Goal: Communication & Community: Answer question/provide support

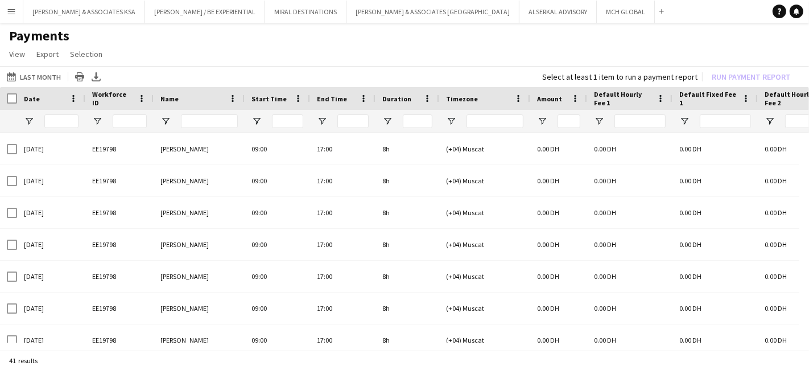
click at [16, 12] on button "Menu" at bounding box center [11, 11] width 23 height 23
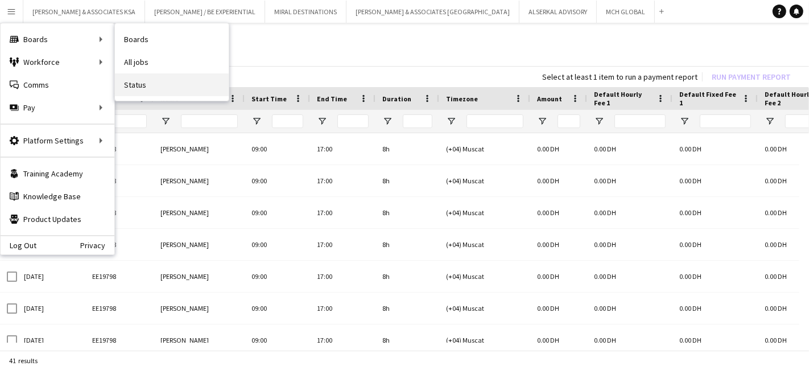
click at [133, 83] on link "Status" at bounding box center [172, 84] width 114 height 23
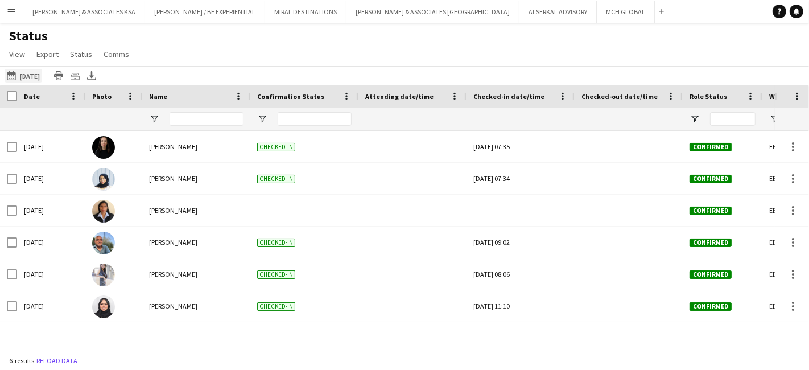
click at [33, 72] on button "[DATE] [DATE]" at bounding box center [24, 76] width 38 height 14
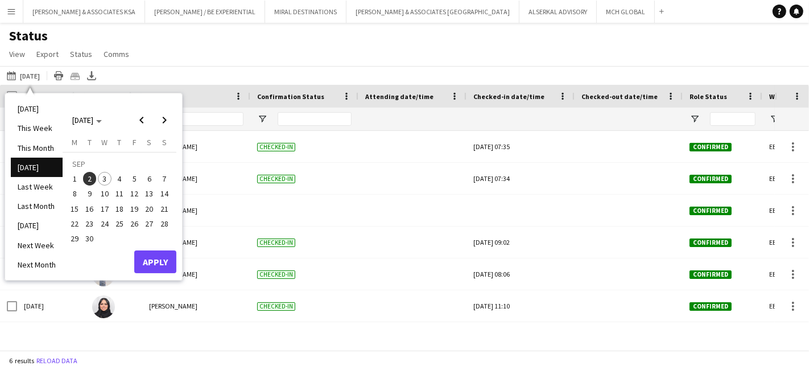
click at [101, 176] on span "3" at bounding box center [105, 179] width 14 height 14
click at [139, 260] on button "Apply" at bounding box center [155, 261] width 42 height 23
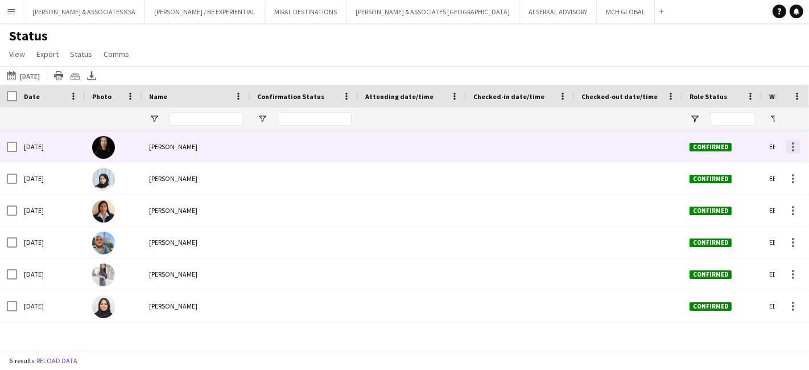
click at [794, 145] on div at bounding box center [793, 147] width 14 height 14
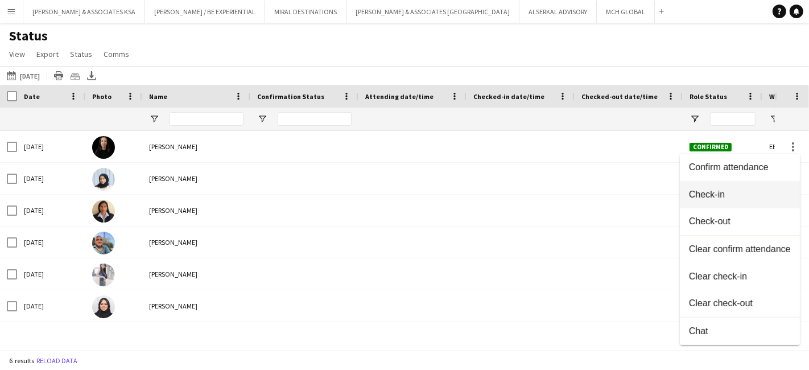
click at [721, 199] on span "Check-in" at bounding box center [740, 194] width 102 height 10
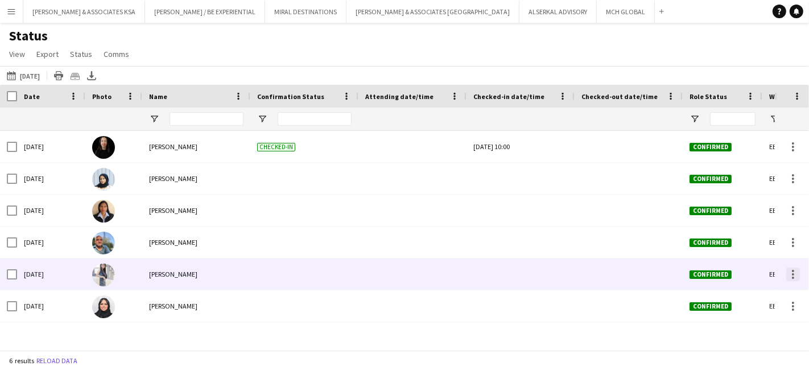
click at [791, 276] on div at bounding box center [793, 274] width 14 height 14
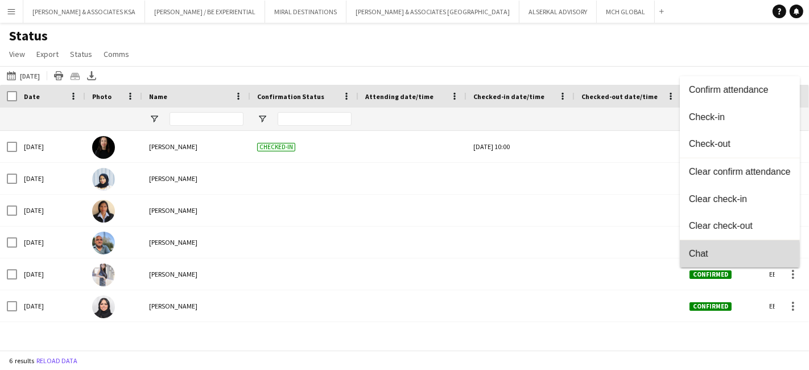
click at [719, 256] on span "Chat" at bounding box center [740, 253] width 102 height 10
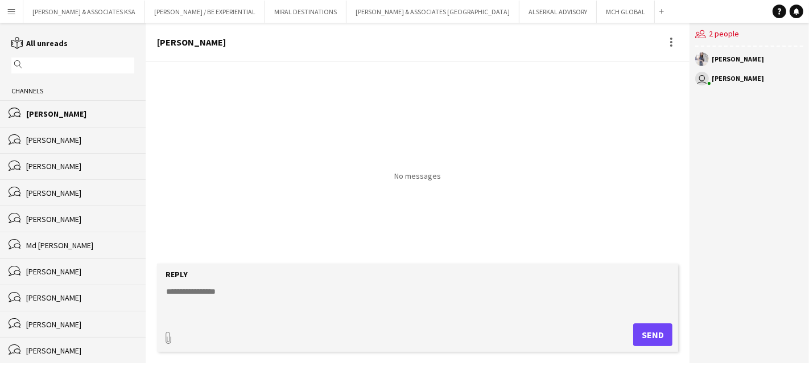
click at [208, 290] on textarea at bounding box center [420, 301] width 510 height 30
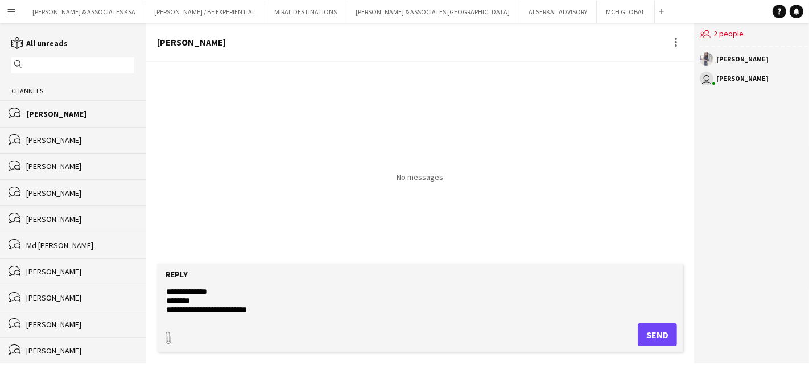
scroll to position [9, 0]
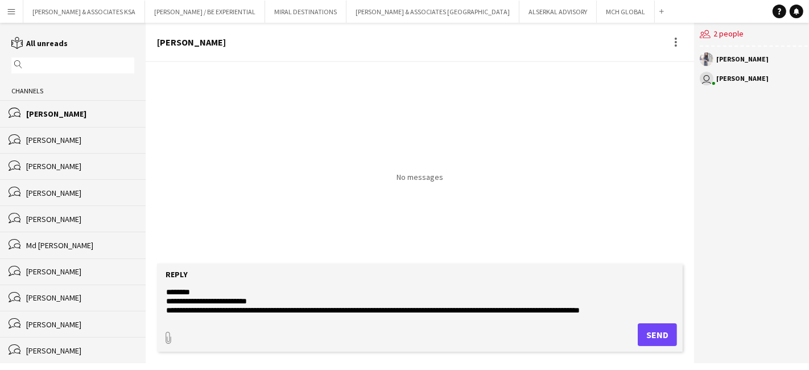
drag, startPoint x: 165, startPoint y: 291, endPoint x: 644, endPoint y: 316, distance: 479.2
click at [644, 316] on form "**********" at bounding box center [420, 307] width 526 height 88
type textarea "**********"
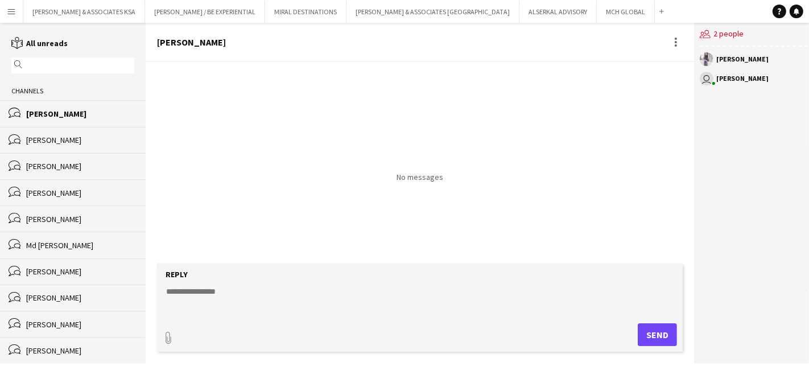
scroll to position [0, 0]
paste textarea "**********"
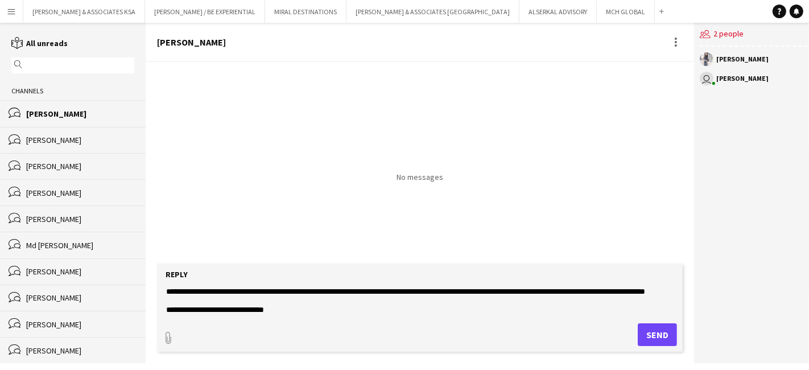
scroll to position [18, 0]
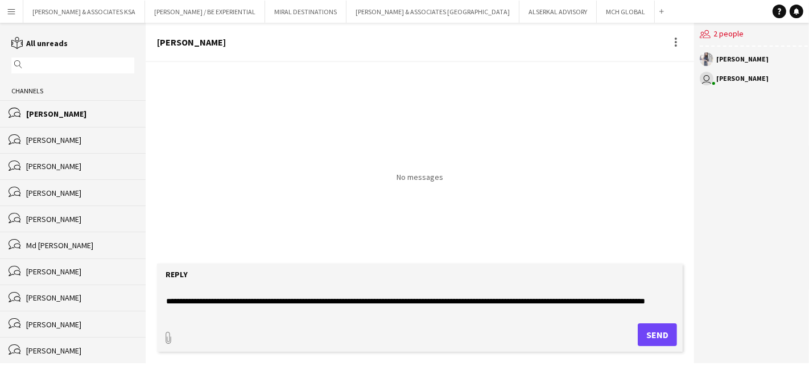
click at [569, 302] on textarea "**********" at bounding box center [420, 301] width 510 height 30
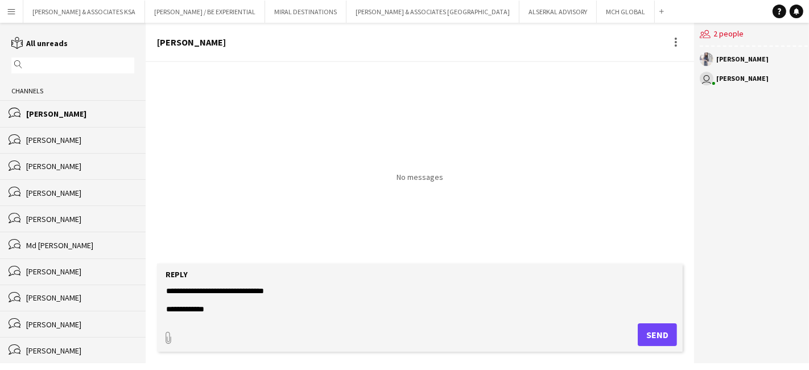
type textarea "**********"
click at [647, 329] on button "Send" at bounding box center [657, 334] width 39 height 23
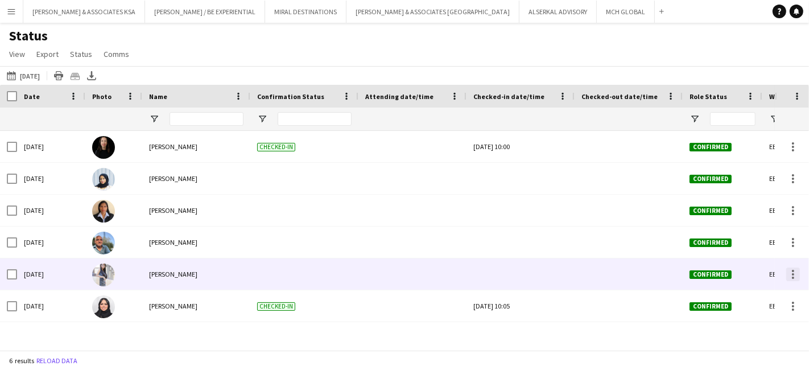
click at [791, 280] on div at bounding box center [793, 274] width 14 height 14
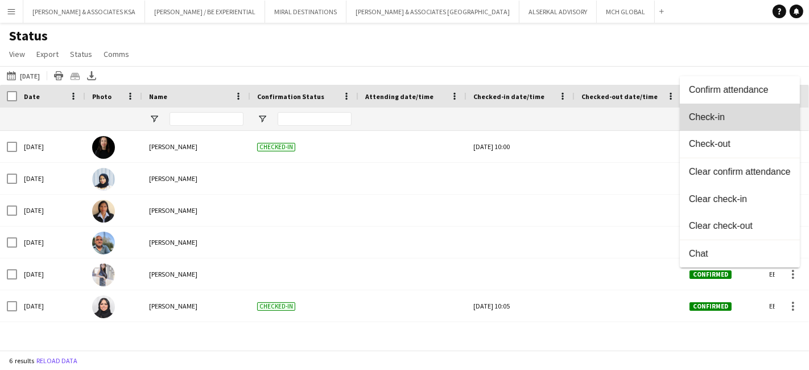
click at [707, 118] on span "Check-in" at bounding box center [740, 117] width 102 height 10
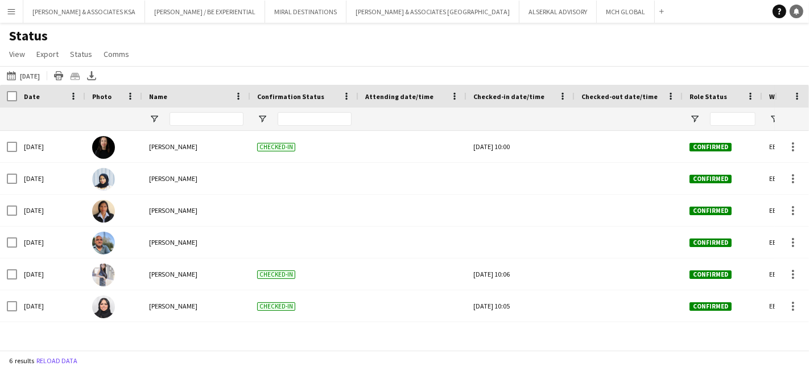
click at [798, 6] on link "Notifications" at bounding box center [797, 12] width 14 height 14
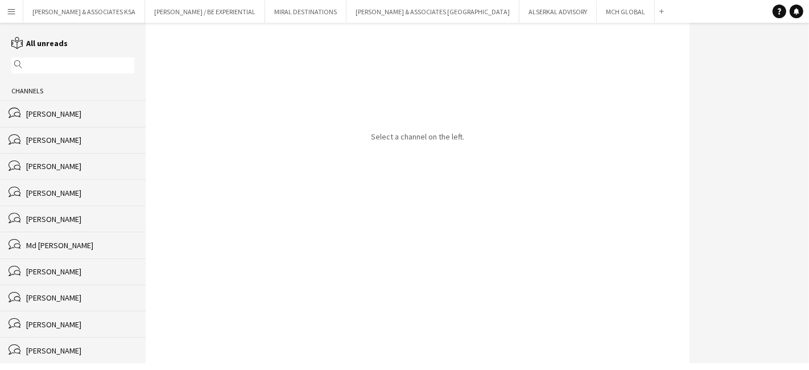
click at [57, 117] on div "[PERSON_NAME]" at bounding box center [80, 114] width 108 height 10
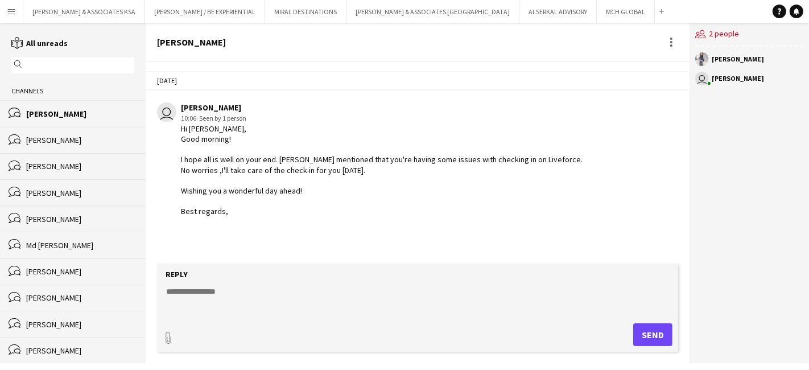
click at [182, 295] on textarea at bounding box center [420, 301] width 510 height 30
click at [193, 296] on textarea at bounding box center [420, 301] width 510 height 30
click at [650, 330] on button "Send" at bounding box center [652, 334] width 39 height 23
click at [51, 130] on div "bubbles [PERSON_NAME]" at bounding box center [73, 140] width 146 height 26
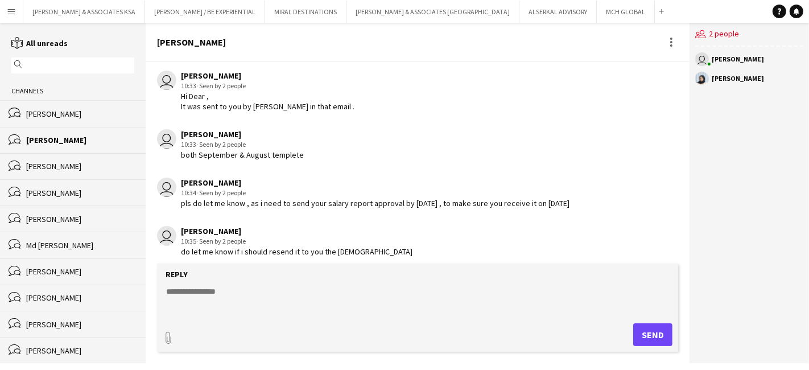
scroll to position [1252, 0]
click at [48, 113] on div "[PERSON_NAME]" at bounding box center [80, 114] width 108 height 10
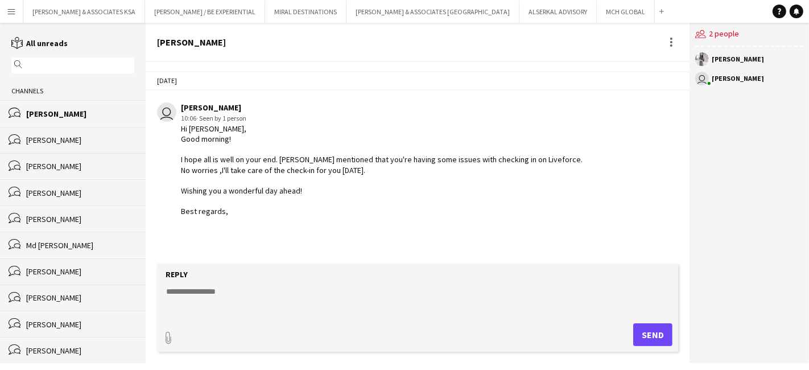
click at [75, 140] on div "[PERSON_NAME]" at bounding box center [80, 140] width 108 height 10
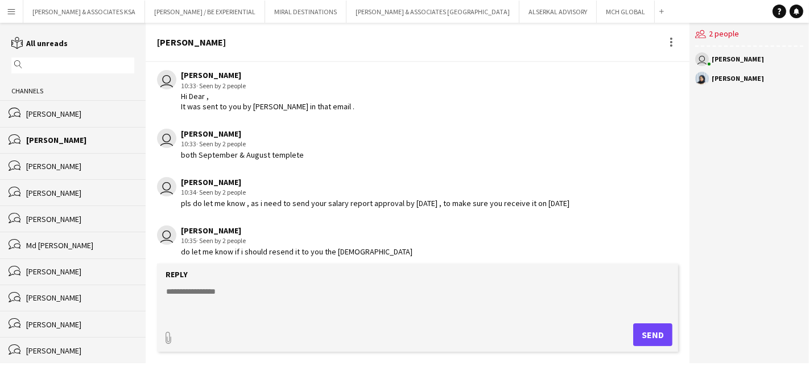
scroll to position [1252, 0]
click at [84, 116] on div "[PERSON_NAME]" at bounding box center [80, 114] width 108 height 10
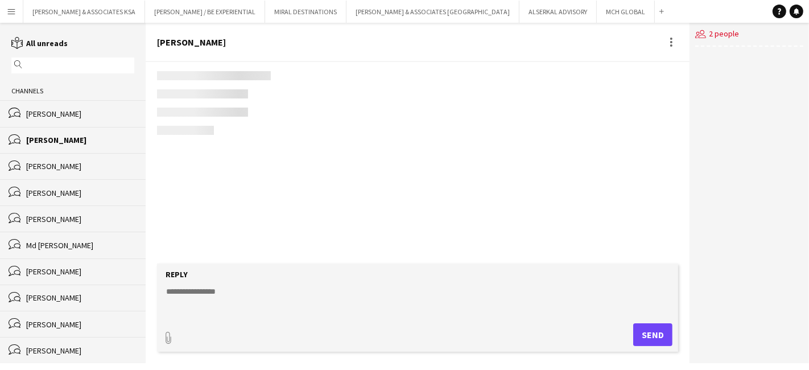
scroll to position [1252, 0]
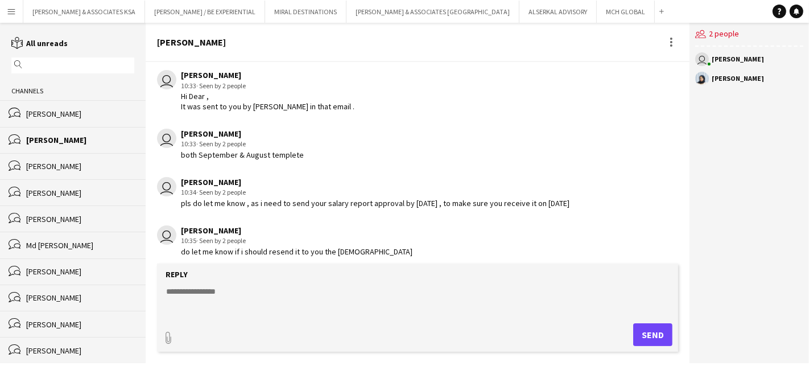
click at [9, 10] on app-icon "Menu" at bounding box center [11, 11] width 9 height 9
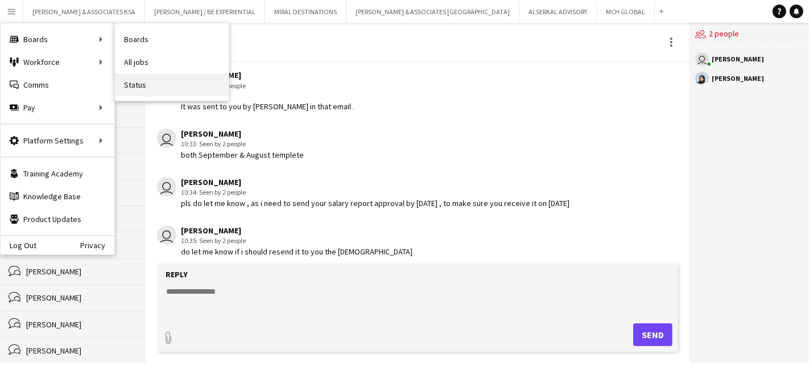
click at [135, 85] on link "Status" at bounding box center [172, 84] width 114 height 23
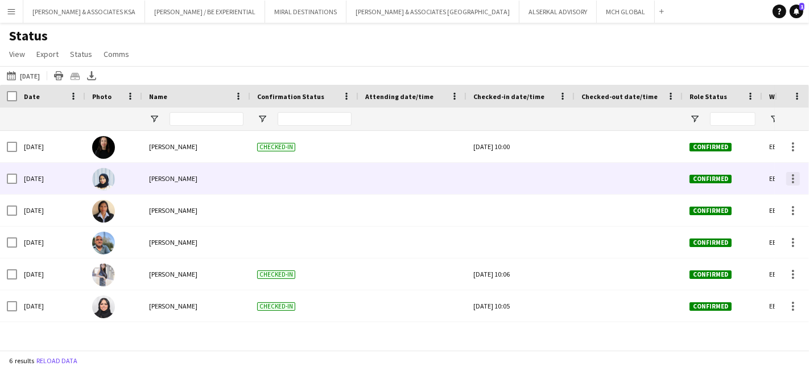
click at [791, 180] on div at bounding box center [793, 179] width 14 height 14
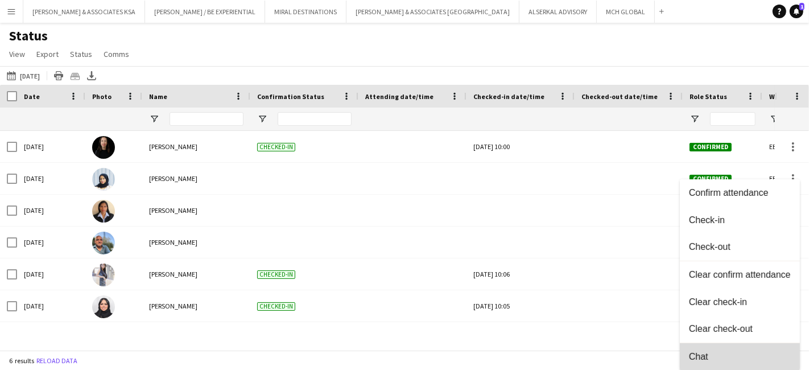
click at [717, 352] on span "Chat" at bounding box center [740, 357] width 102 height 10
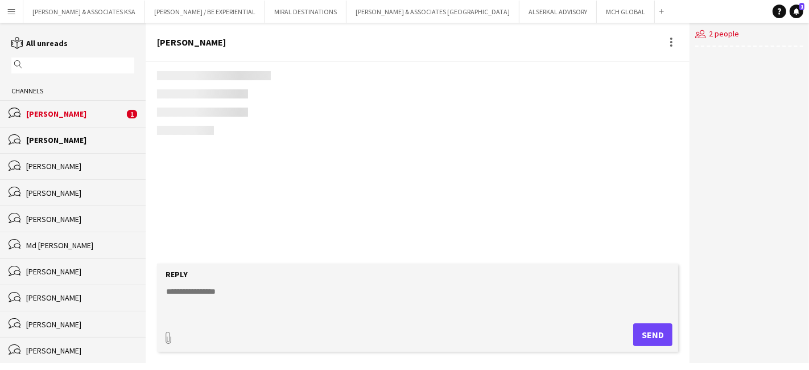
scroll to position [1252, 0]
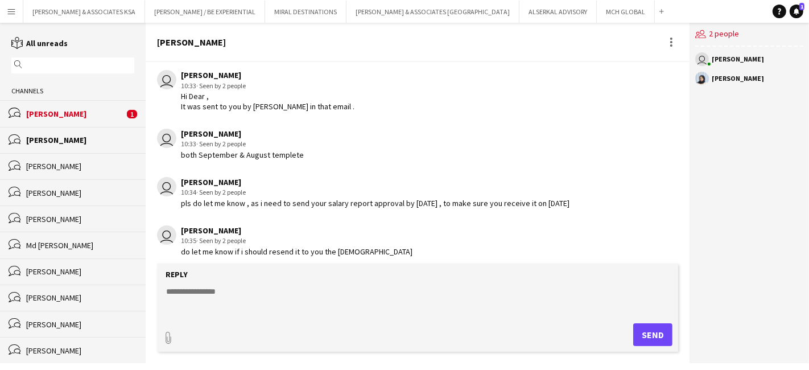
click at [97, 113] on div "[PERSON_NAME]" at bounding box center [75, 114] width 98 height 10
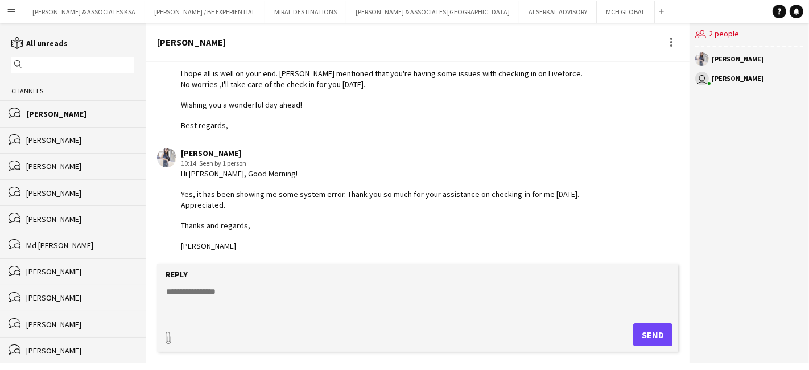
scroll to position [86, 0]
click at [180, 291] on textarea at bounding box center [420, 301] width 510 height 30
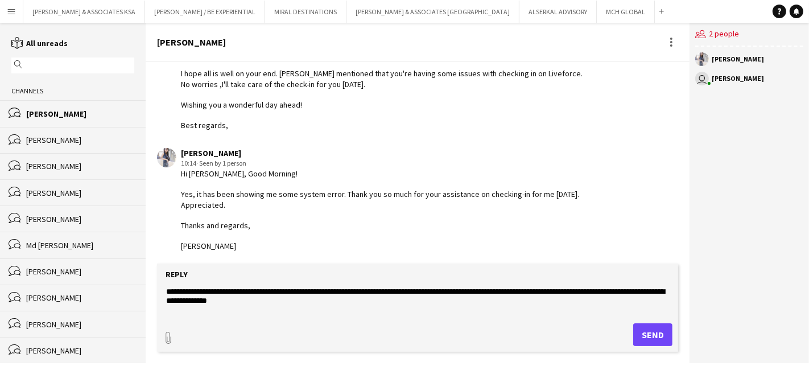
drag, startPoint x: 302, startPoint y: 300, endPoint x: 155, endPoint y: 287, distance: 146.8
click at [155, 287] on app-message-form "**********" at bounding box center [418, 313] width 544 height 100
type textarea "**********"
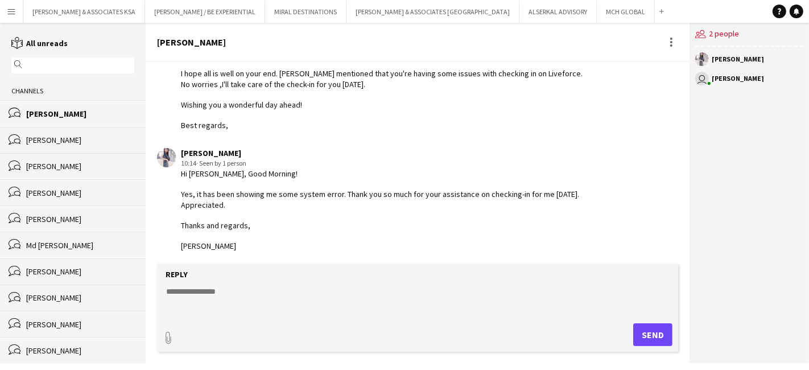
paste textarea "**********"
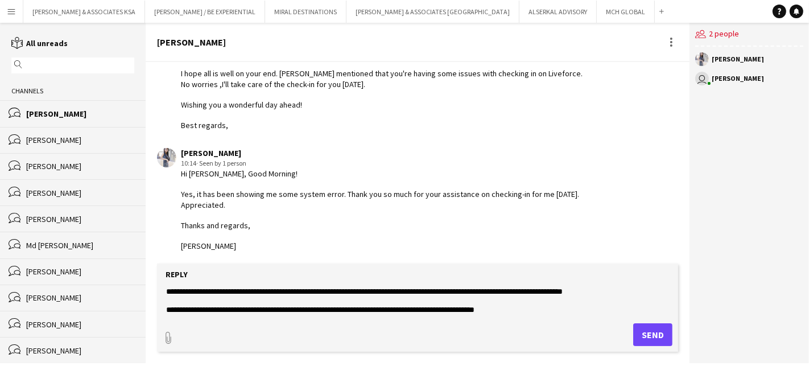
type textarea "**********"
click at [661, 333] on button "Send" at bounding box center [652, 334] width 39 height 23
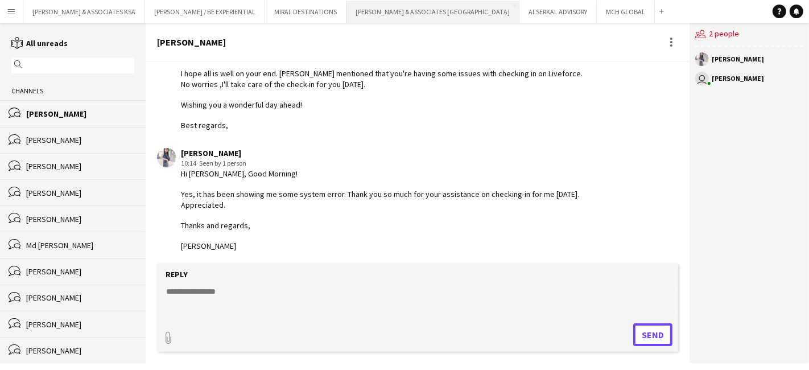
scroll to position [155, 0]
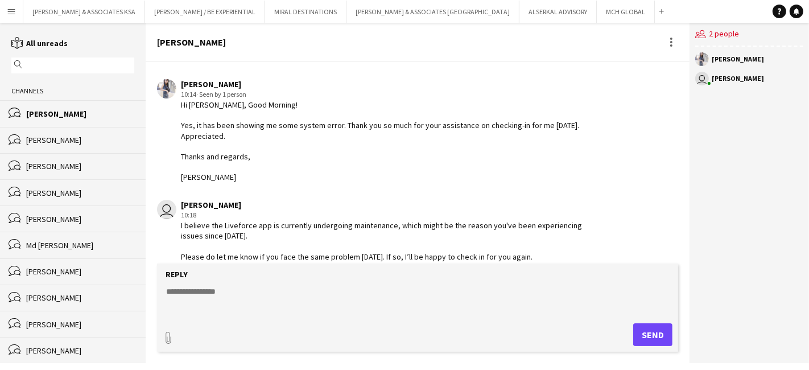
click at [63, 162] on div "[PERSON_NAME]" at bounding box center [80, 166] width 108 height 10
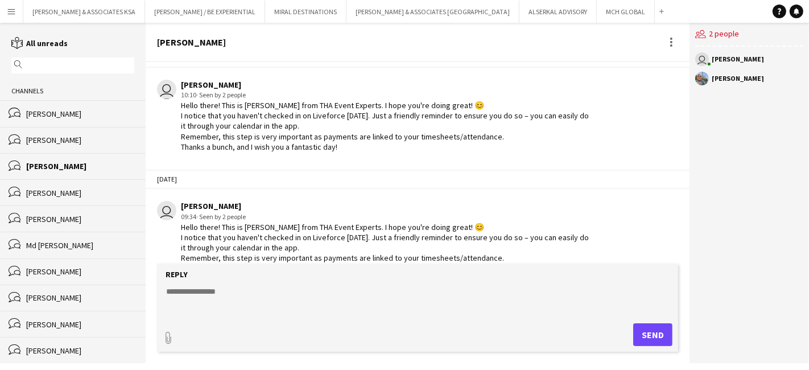
scroll to position [403, 0]
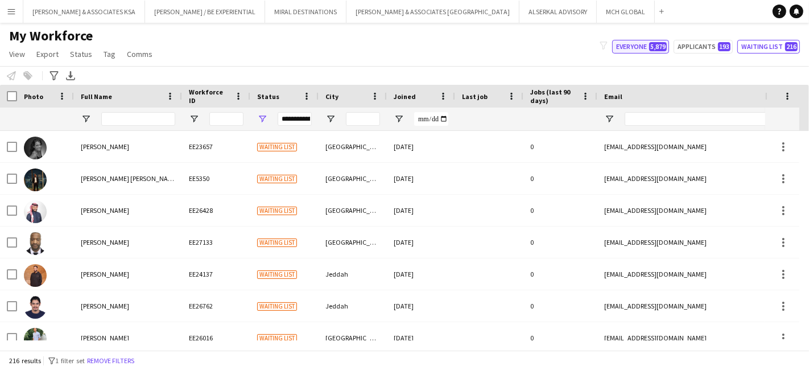
click at [621, 41] on button "Everyone 5,879" at bounding box center [640, 47] width 57 height 14
type input "**********"
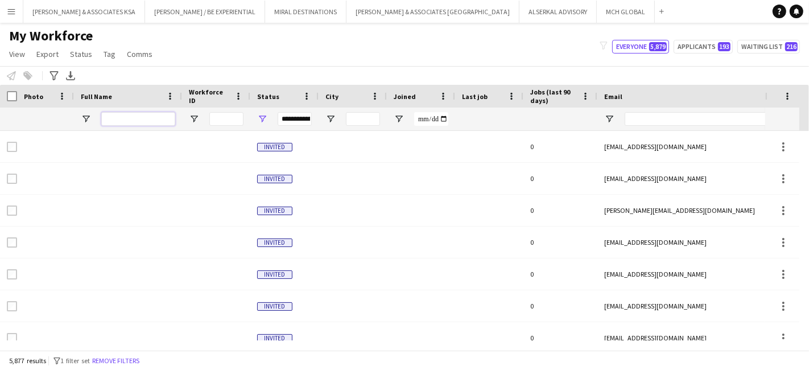
click at [146, 114] on input "Full Name Filter Input" at bounding box center [138, 119] width 74 height 14
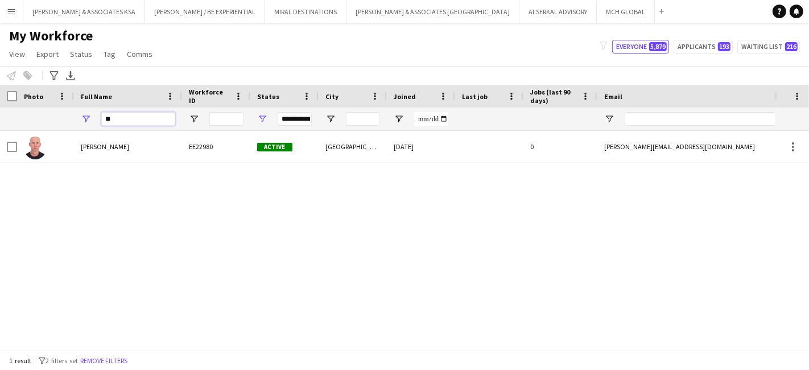
type input "*"
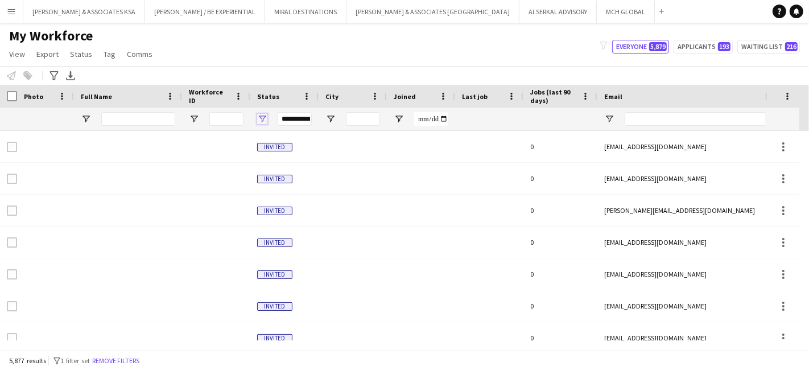
click at [261, 118] on span "Open Filter Menu" at bounding box center [262, 119] width 10 height 10
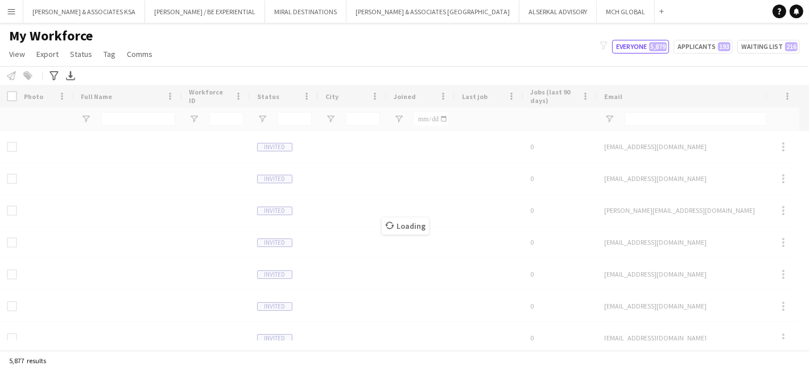
click at [276, 50] on div "My Workforce View Views Default view Julie New view Update view Delete view Edi…" at bounding box center [404, 46] width 809 height 39
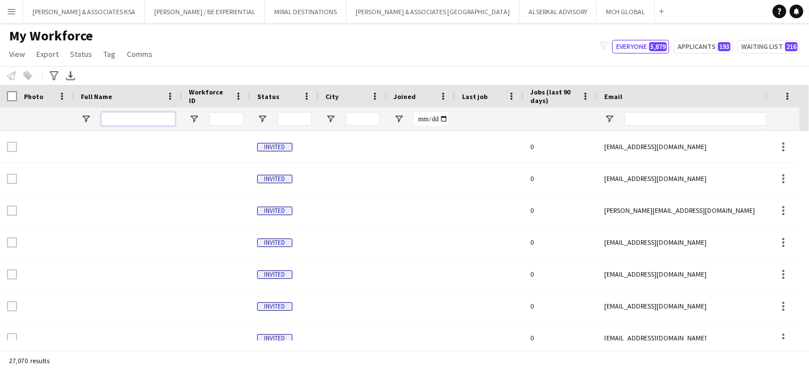
click at [138, 114] on input "Full Name Filter Input" at bounding box center [138, 119] width 74 height 14
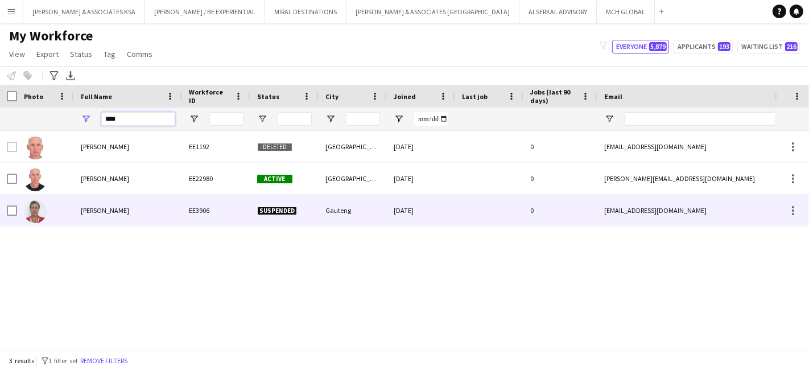
type input "****"
click at [112, 212] on span "Kurt Du Preez" at bounding box center [105, 210] width 48 height 9
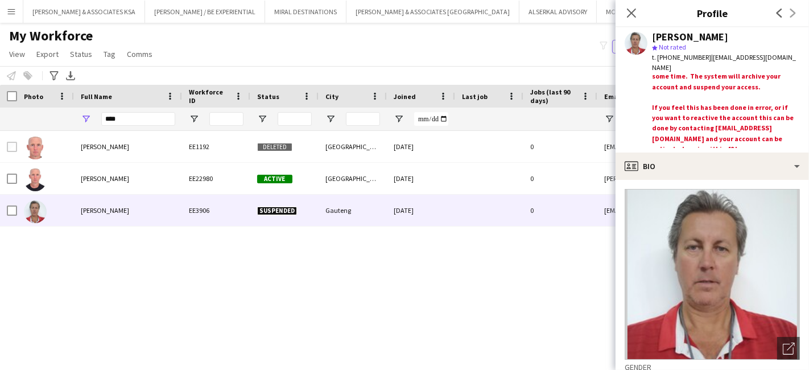
scroll to position [69, 0]
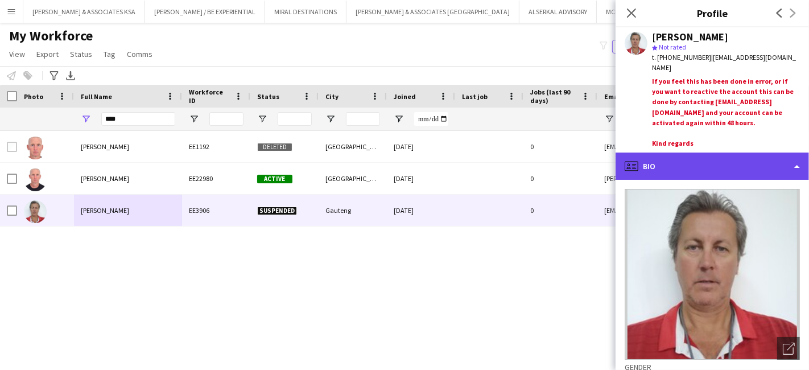
click at [683, 167] on div "profile Bio" at bounding box center [712, 165] width 193 height 27
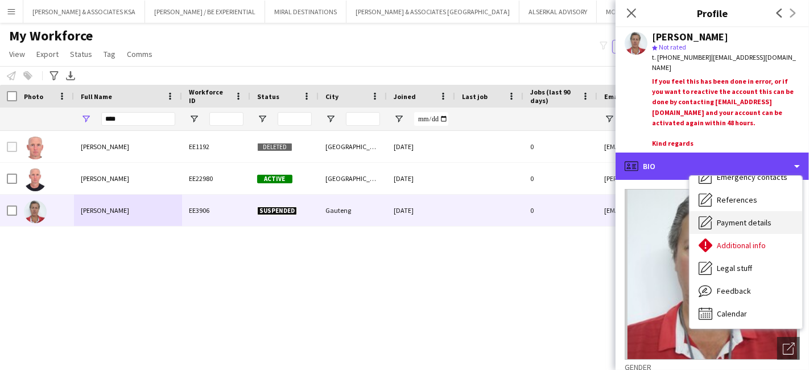
scroll to position [84, 0]
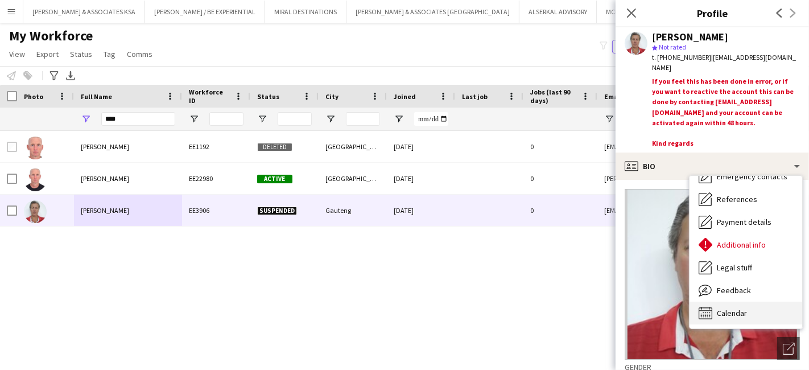
click at [735, 314] on span "Calendar" at bounding box center [732, 313] width 30 height 10
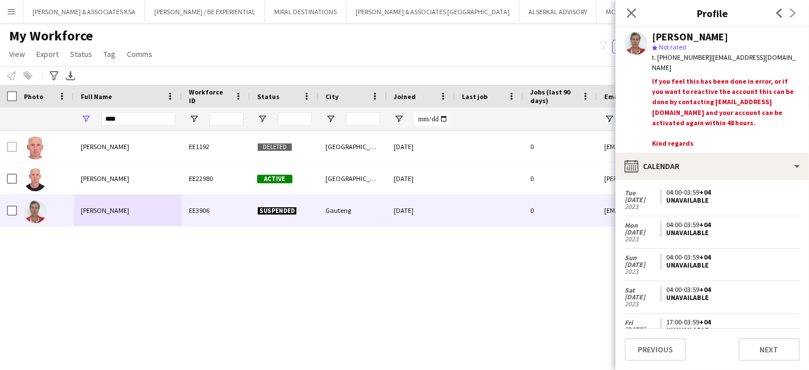
scroll to position [1214, 0]
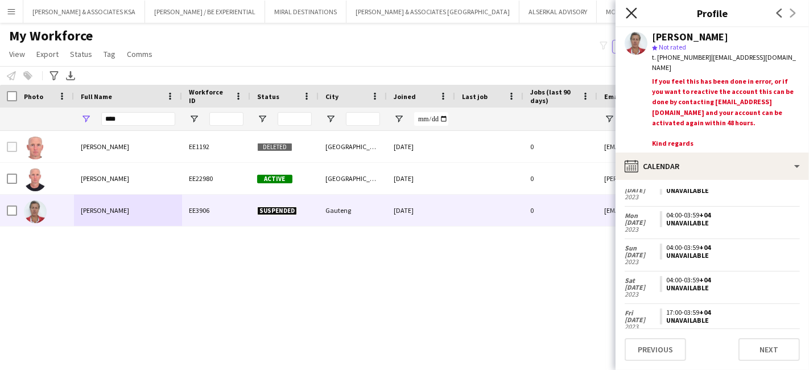
click at [630, 11] on icon at bounding box center [631, 12] width 11 height 11
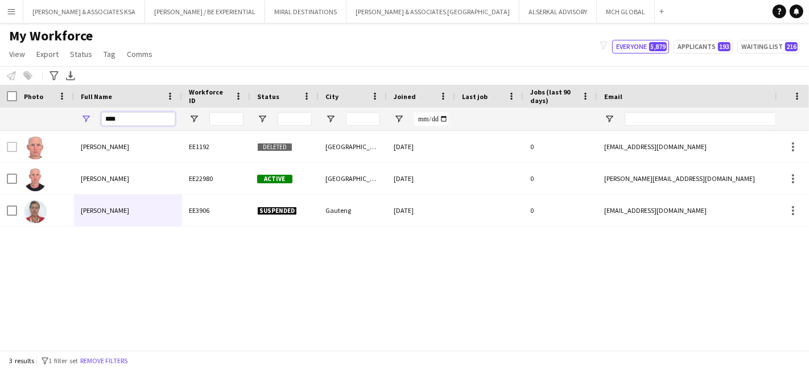
drag, startPoint x: 127, startPoint y: 119, endPoint x: 73, endPoint y: 120, distance: 53.5
click at [74, 120] on div "****" at bounding box center [128, 119] width 108 height 23
